Goal: Task Accomplishment & Management: Manage account settings

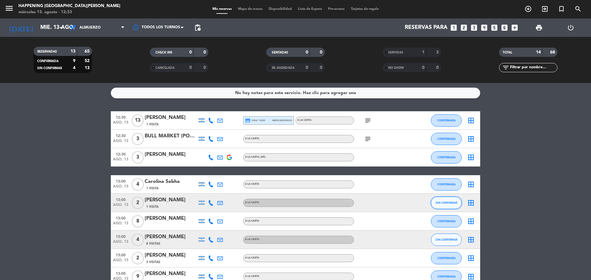
click at [441, 206] on button "SIN CONFIRMAR" at bounding box center [446, 203] width 31 height 12
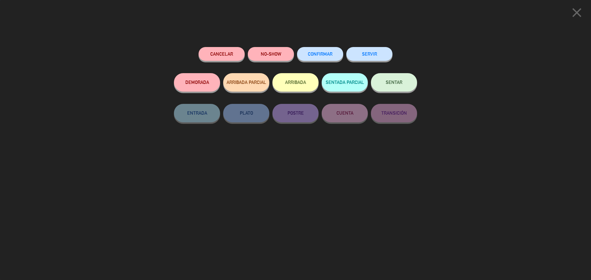
click at [328, 55] on span "CONFIRMAR" at bounding box center [320, 53] width 25 height 5
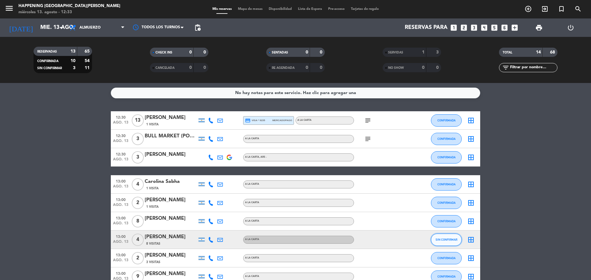
click at [453, 240] on span "SIN CONFIRMAR" at bounding box center [446, 239] width 22 height 3
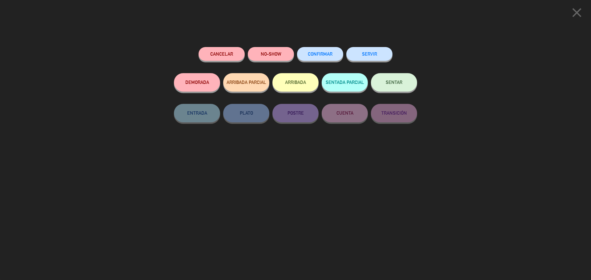
click at [311, 53] on span "CONFIRMAR" at bounding box center [320, 53] width 25 height 5
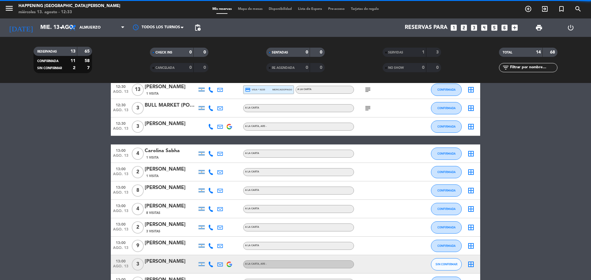
scroll to position [119, 0]
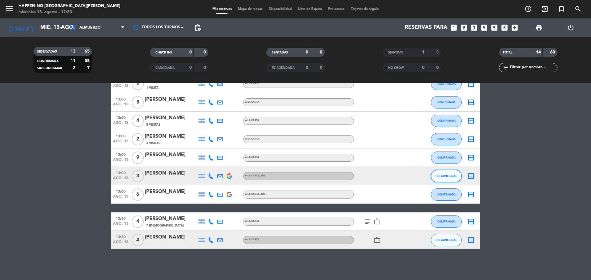
click at [448, 175] on span "SIN CONFIRMAR" at bounding box center [446, 176] width 22 height 3
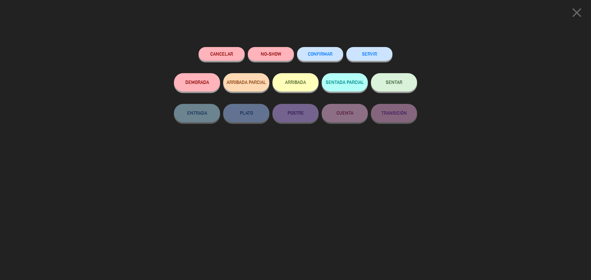
click at [333, 53] on button "CONFIRMAR" at bounding box center [320, 54] width 46 height 14
click at [313, 51] on button "CONFIRMAR" at bounding box center [320, 54] width 46 height 14
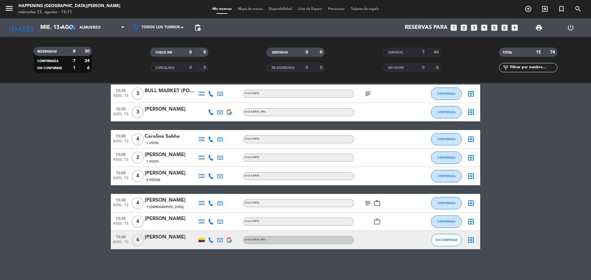
scroll to position [27, 0]
click at [125, 29] on span at bounding box center [124, 28] width 6 height 6
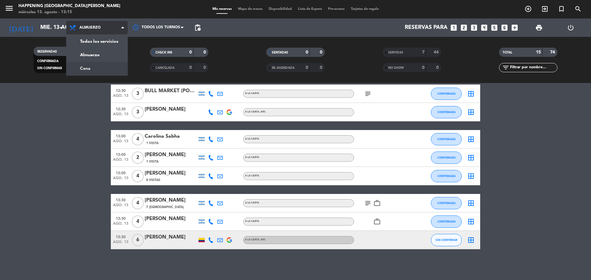
click at [98, 71] on div "menu Happening [GEOGRAPHIC_DATA][PERSON_NAME] [DATE] 13. agosto - 13:15 Mis res…" at bounding box center [295, 41] width 591 height 83
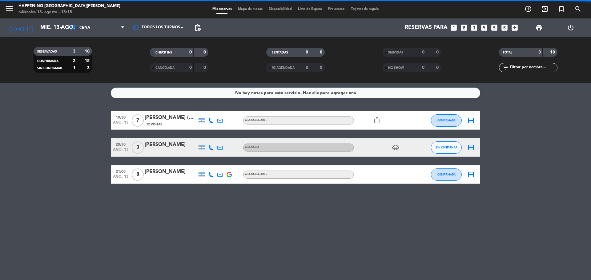
scroll to position [0, 0]
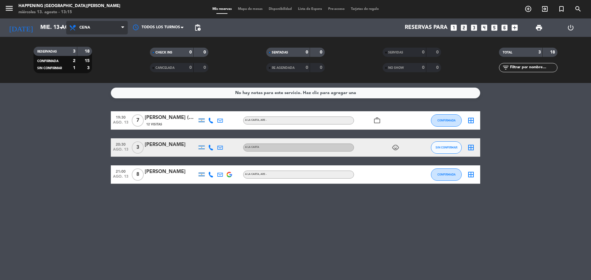
click at [122, 28] on icon at bounding box center [122, 27] width 3 height 5
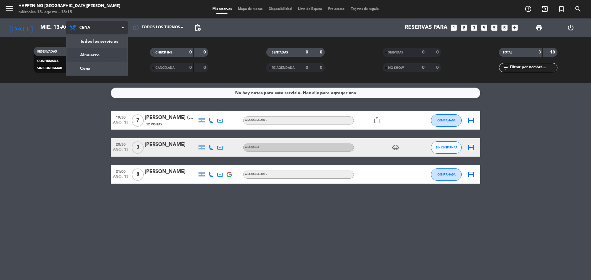
click at [115, 50] on div "menu Happening [GEOGRAPHIC_DATA][PERSON_NAME] [DATE] 13. agosto - 13:15 Mis res…" at bounding box center [295, 41] width 591 height 83
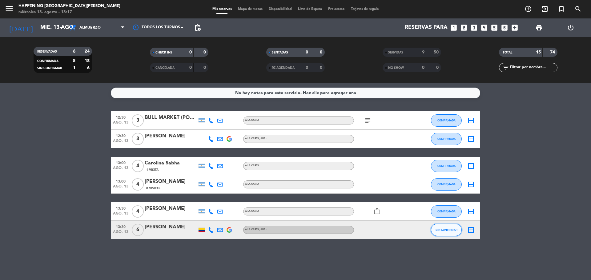
click at [451, 231] on span "SIN CONFIRMAR" at bounding box center [446, 229] width 22 height 3
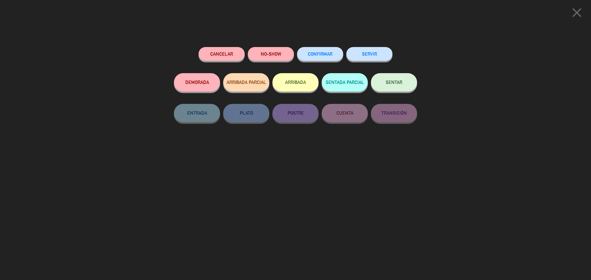
click at [310, 58] on button "CONFIRMAR" at bounding box center [320, 54] width 46 height 14
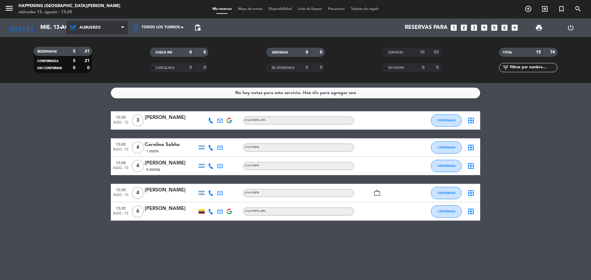
click at [124, 31] on span "Almuerzo" at bounding box center [97, 28] width 62 height 14
click at [61, 28] on icon "arrow_drop_down" at bounding box center [60, 27] width 7 height 7
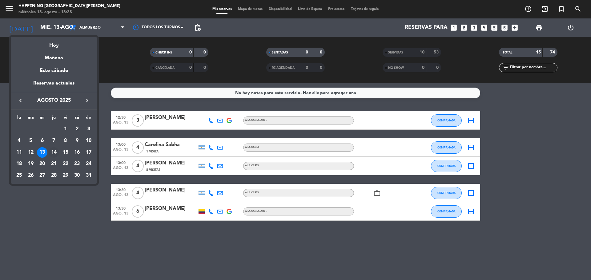
click at [57, 151] on div "14" at bounding box center [54, 152] width 10 height 10
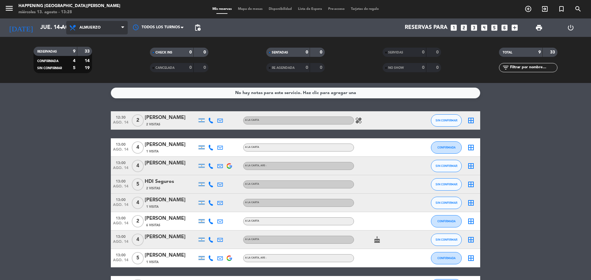
click at [125, 28] on span at bounding box center [124, 28] width 6 height 6
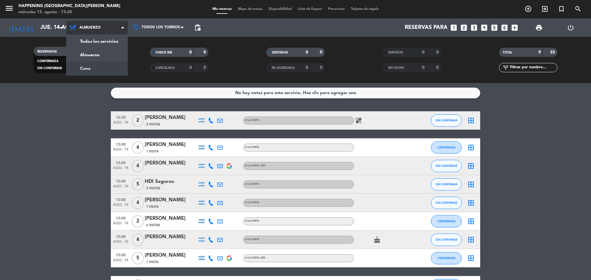
click at [96, 73] on div "menu Happening [GEOGRAPHIC_DATA][PERSON_NAME] [DATE] 13. agosto - 13:28 Mis res…" at bounding box center [295, 41] width 591 height 83
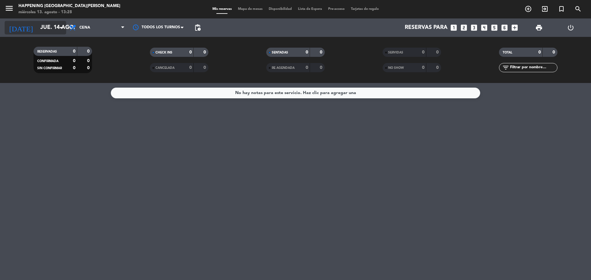
click at [65, 25] on input "jue. 14 ago." at bounding box center [72, 28] width 71 height 12
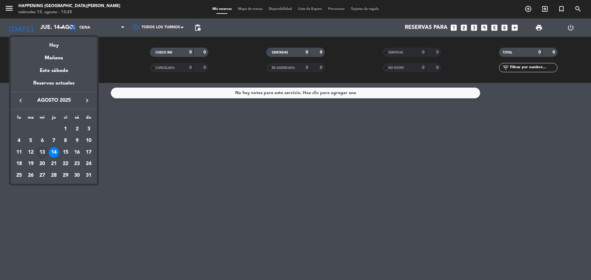
click at [44, 155] on div "13" at bounding box center [42, 152] width 10 height 10
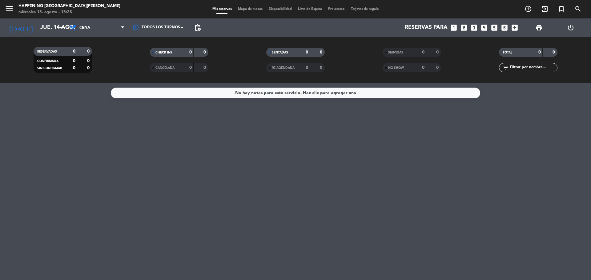
type input "mié. 13 ago."
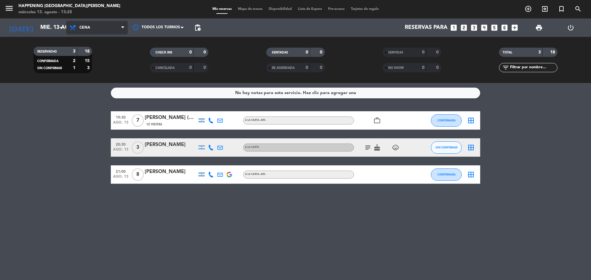
click at [125, 28] on span at bounding box center [124, 28] width 6 height 6
click at [117, 56] on div "menu Happening [GEOGRAPHIC_DATA][PERSON_NAME] [DATE] 13. agosto - 13:28 Mis res…" at bounding box center [295, 41] width 591 height 83
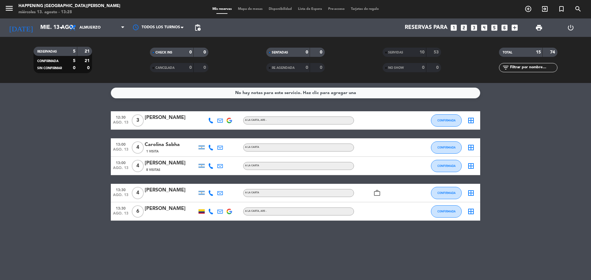
click at [117, 56] on filter-checkbox "RESERVADAS 5 21 CONFIRMADA 5 21 SIN CONFIRMAR 0 0" at bounding box center [63, 60] width 116 height 26
